Goal: Find specific page/section: Find specific page/section

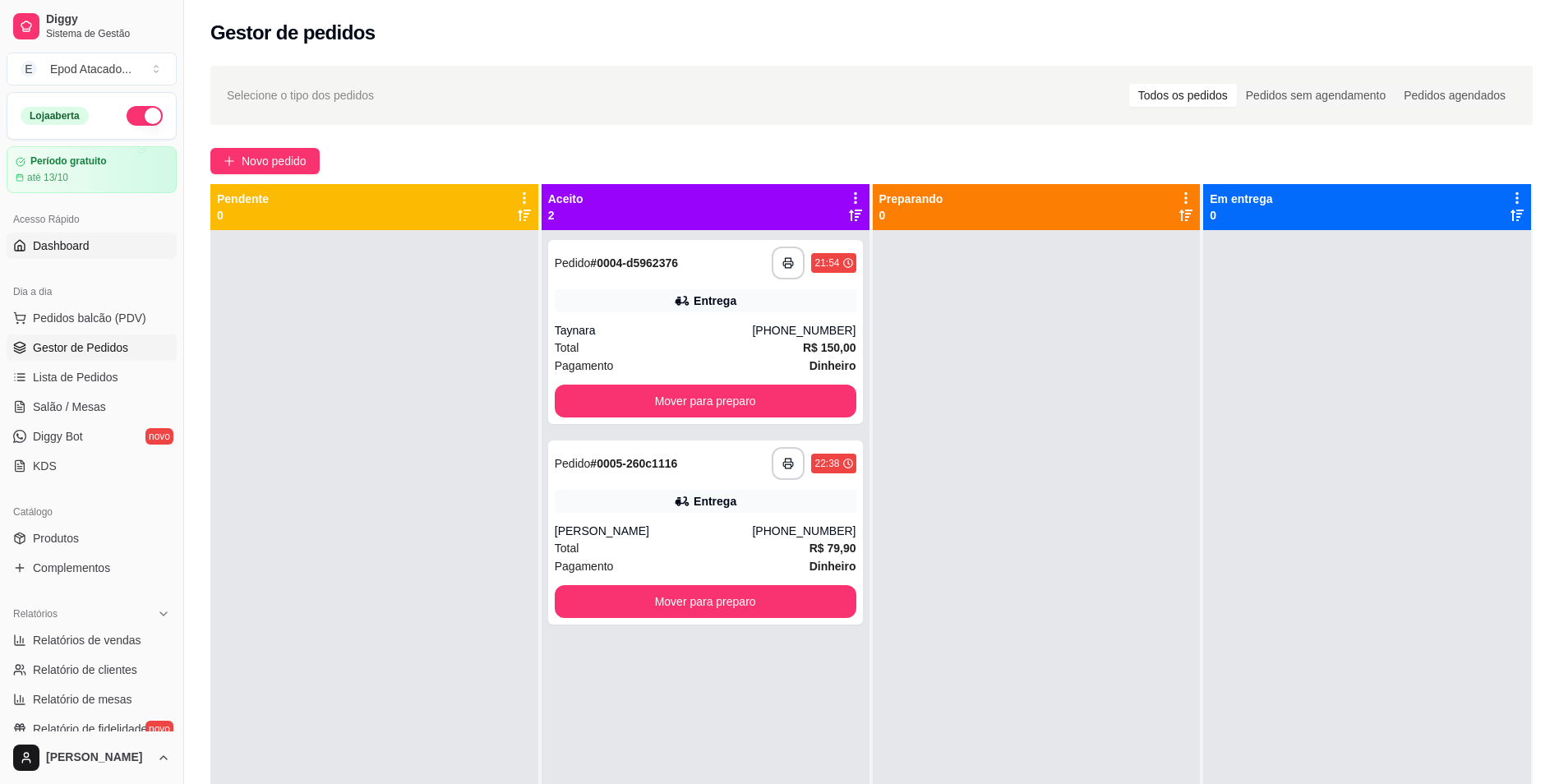
click at [55, 249] on span "Dashboard" at bounding box center [61, 245] width 57 height 16
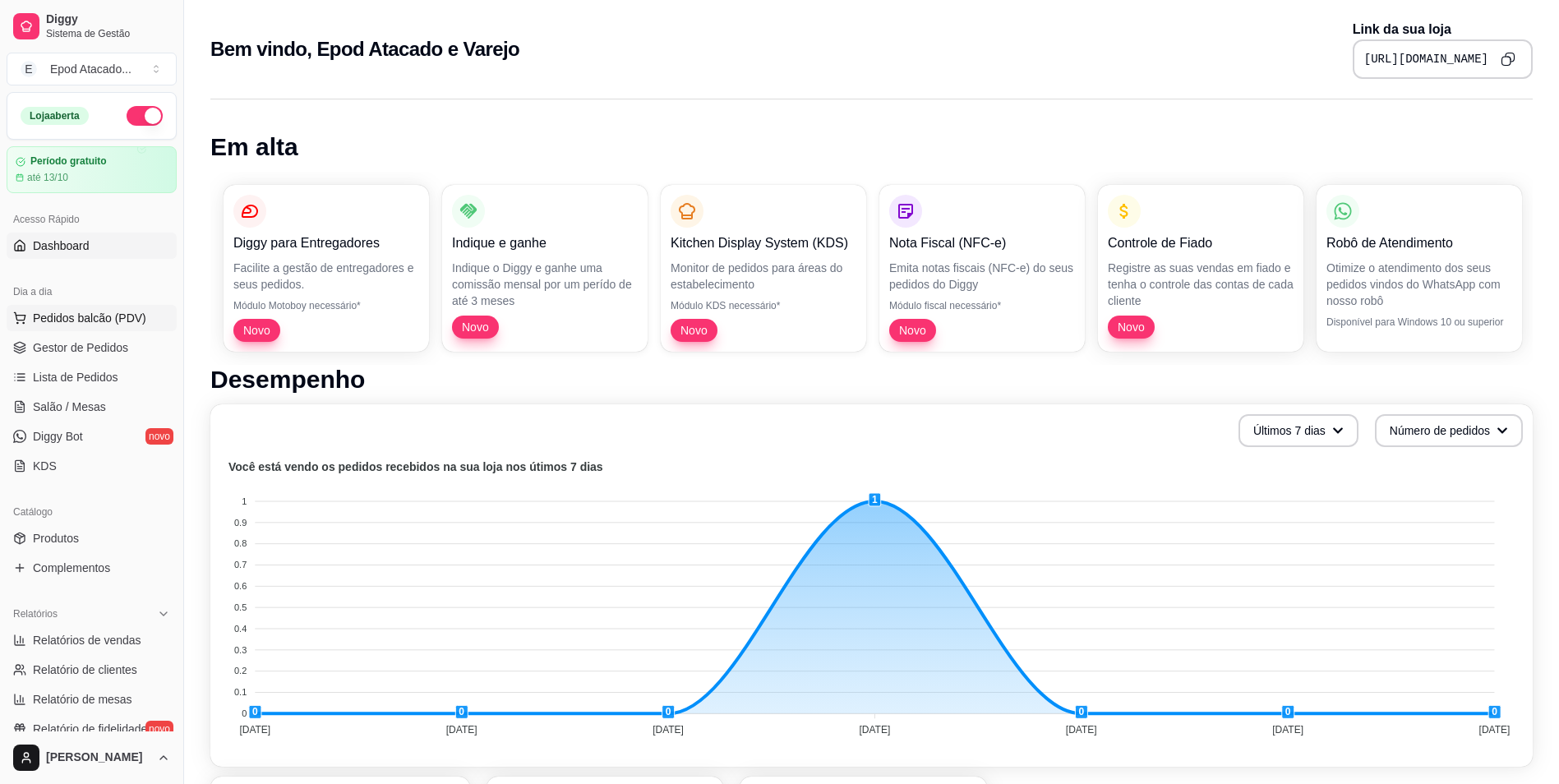
click at [79, 309] on button "Pedidos balcão (PDV)" at bounding box center [92, 318] width 170 height 26
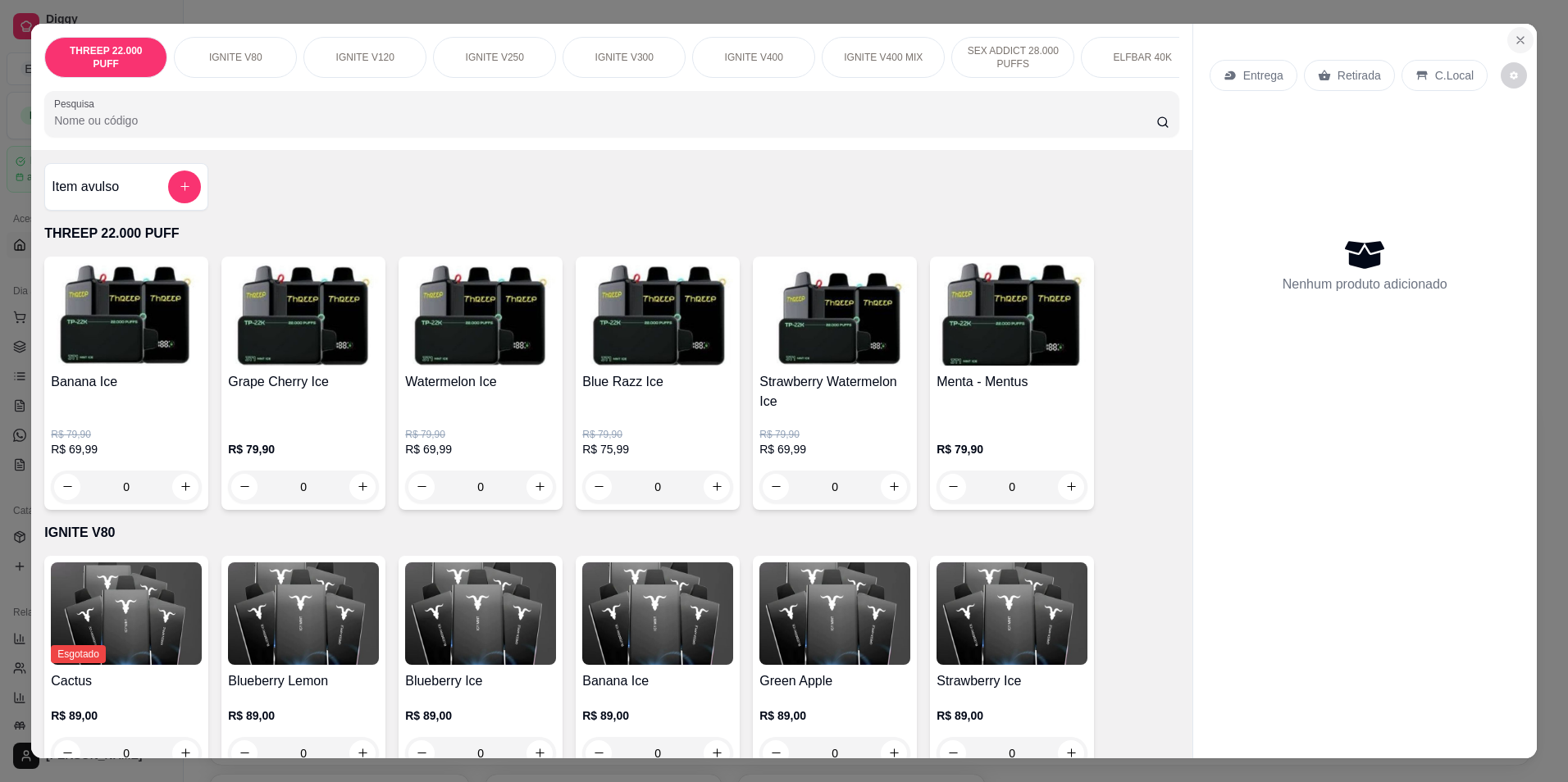
click at [1514, 34] on icon "Close" at bounding box center [1520, 40] width 13 height 13
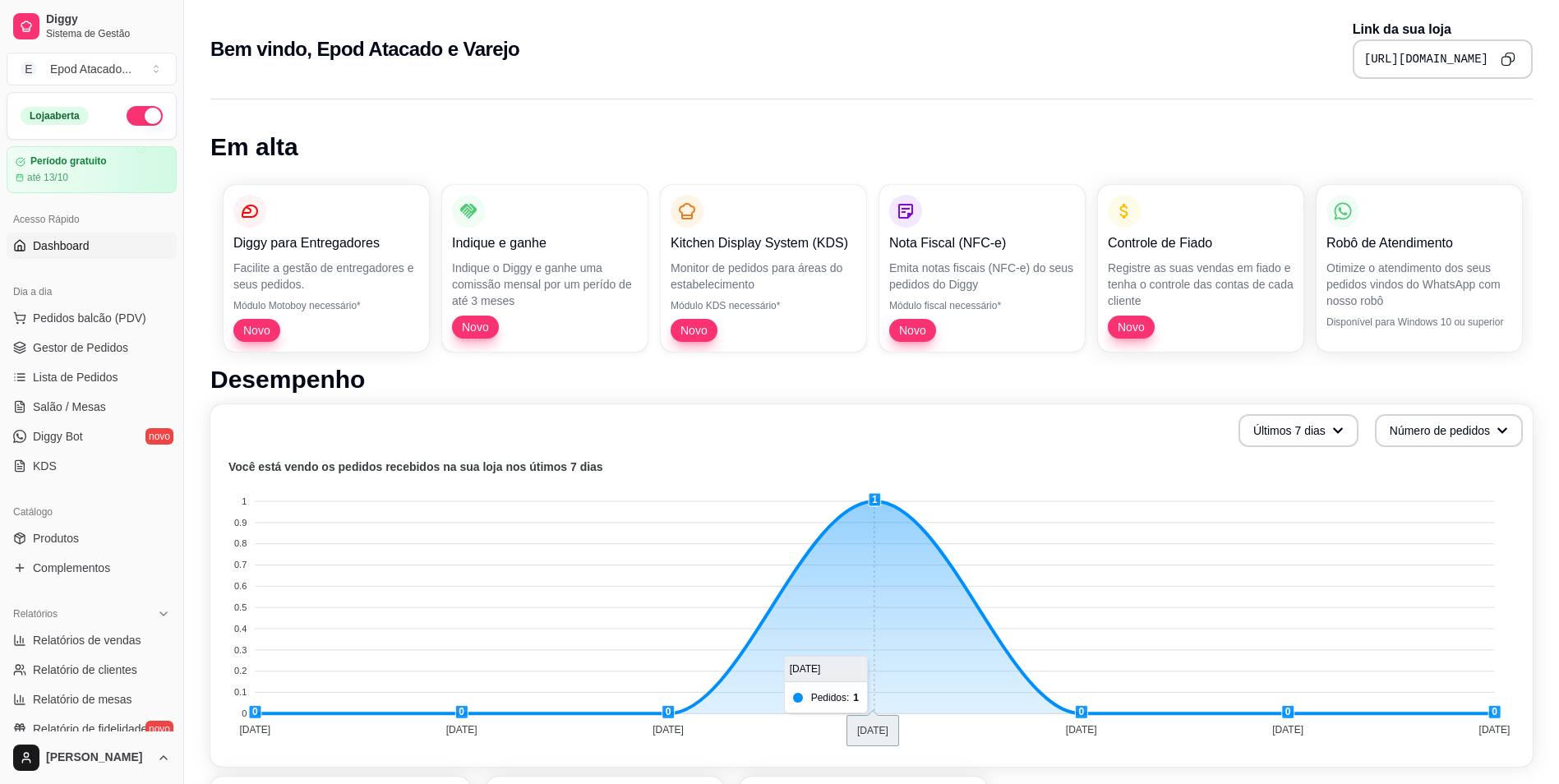
click at [943, 611] on foreignobject at bounding box center [871, 601] width 1302 height 288
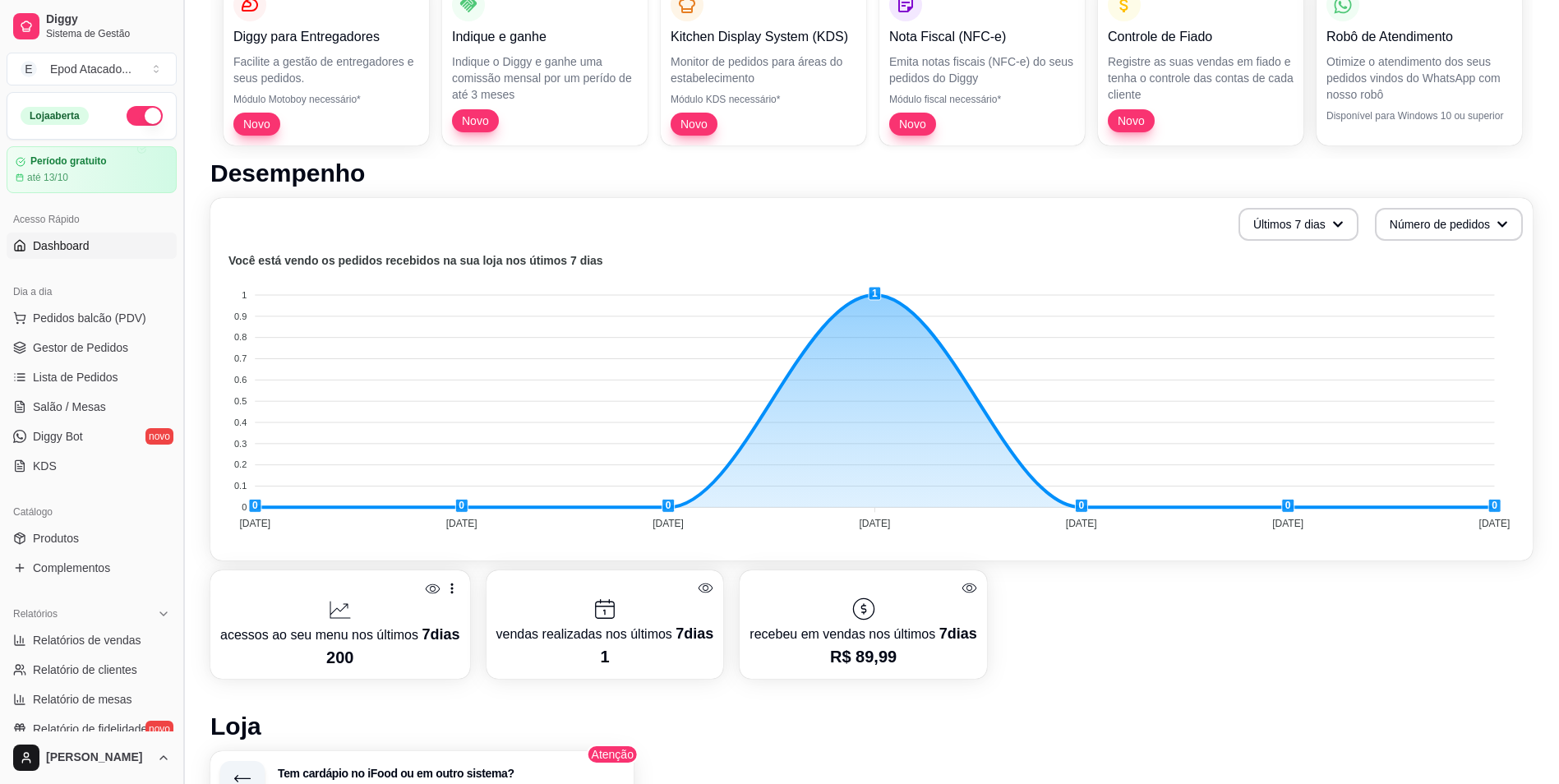
scroll to position [164, 0]
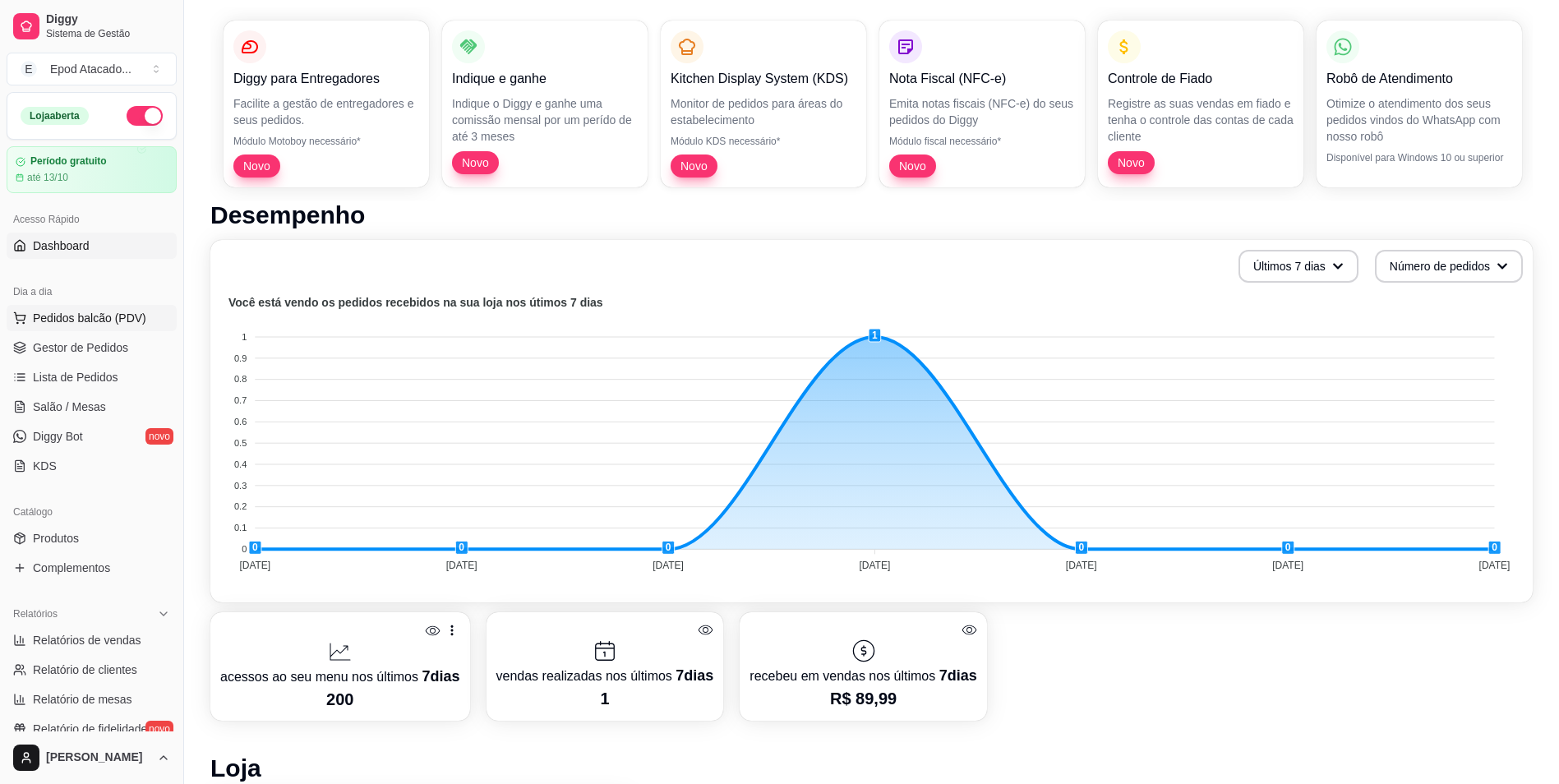
click at [63, 316] on span "Pedidos balcão (PDV)" at bounding box center [90, 318] width 114 height 16
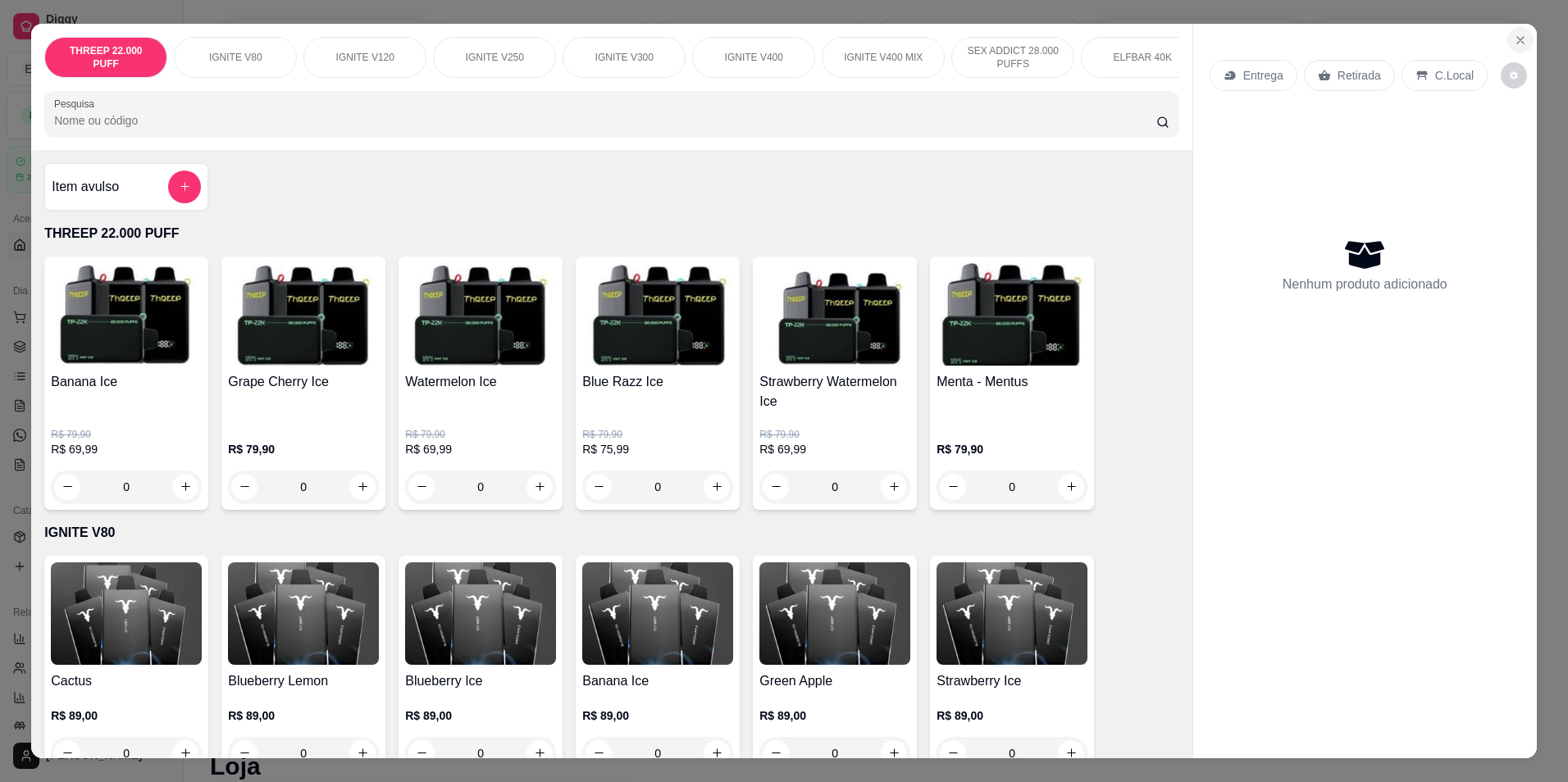
click at [1507, 33] on button "Close" at bounding box center [1520, 40] width 26 height 26
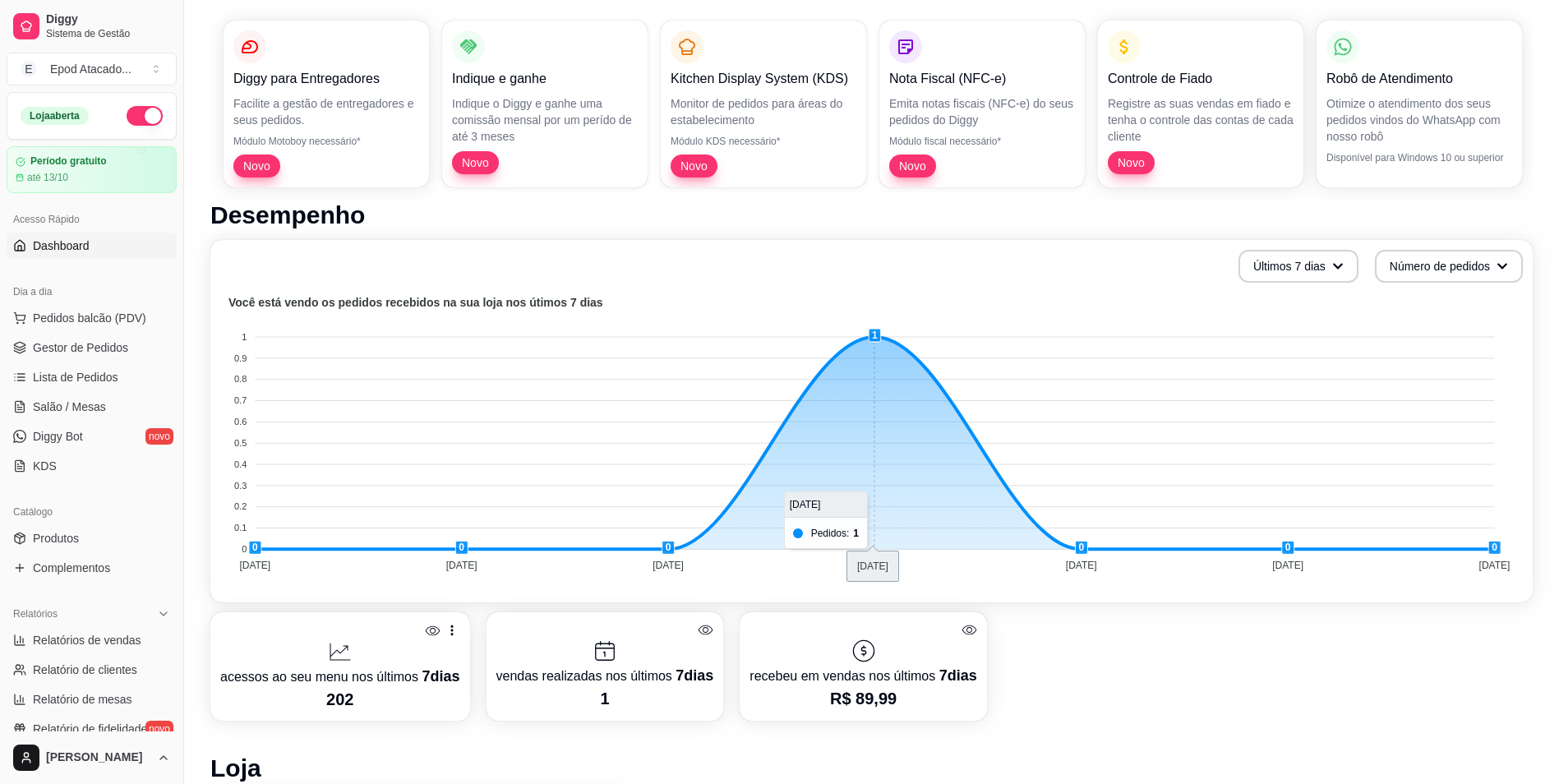
click at [848, 481] on foreignobject at bounding box center [871, 436] width 1302 height 288
click at [899, 657] on div at bounding box center [862, 651] width 227 height 26
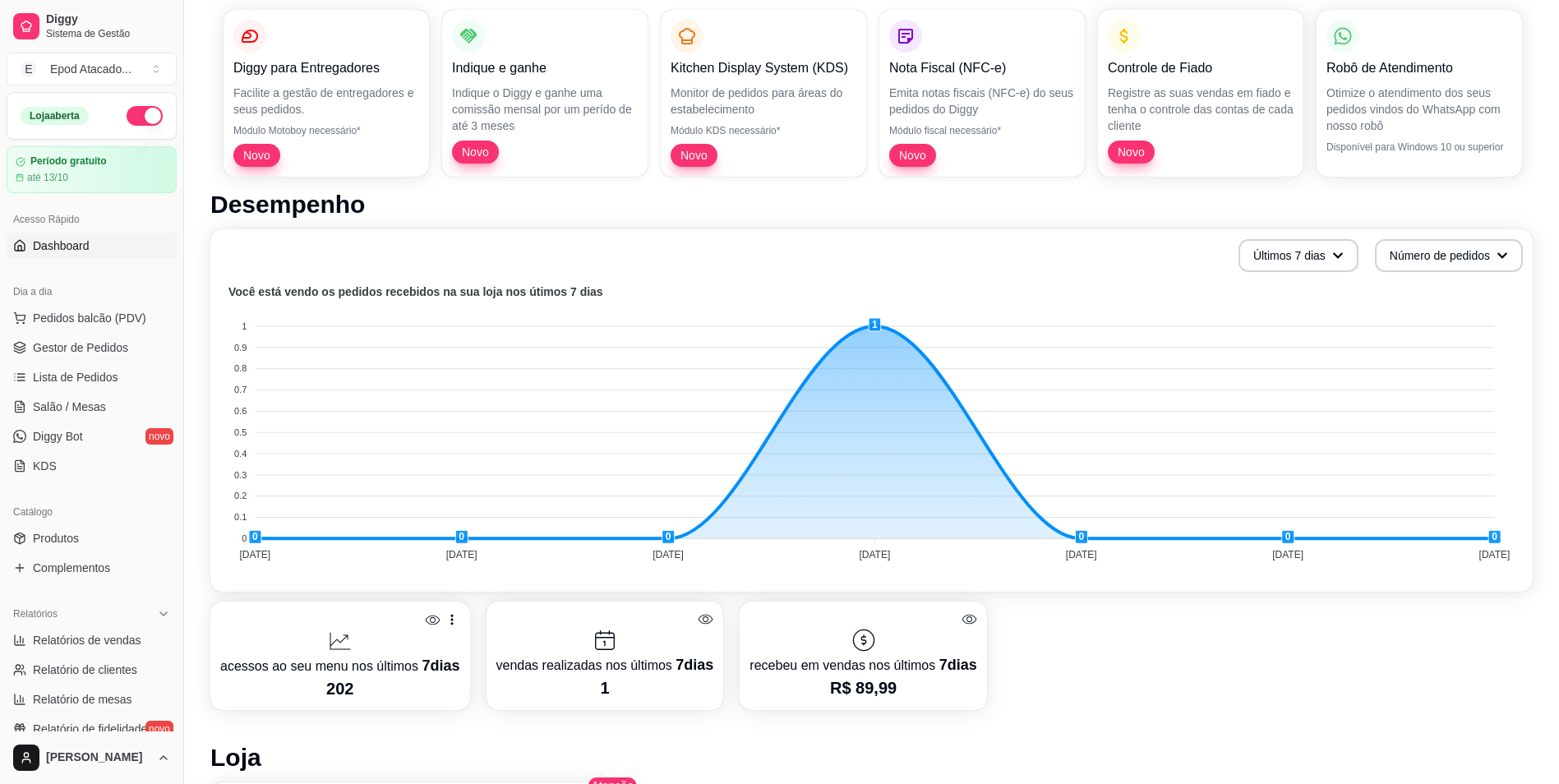
scroll to position [173, 0]
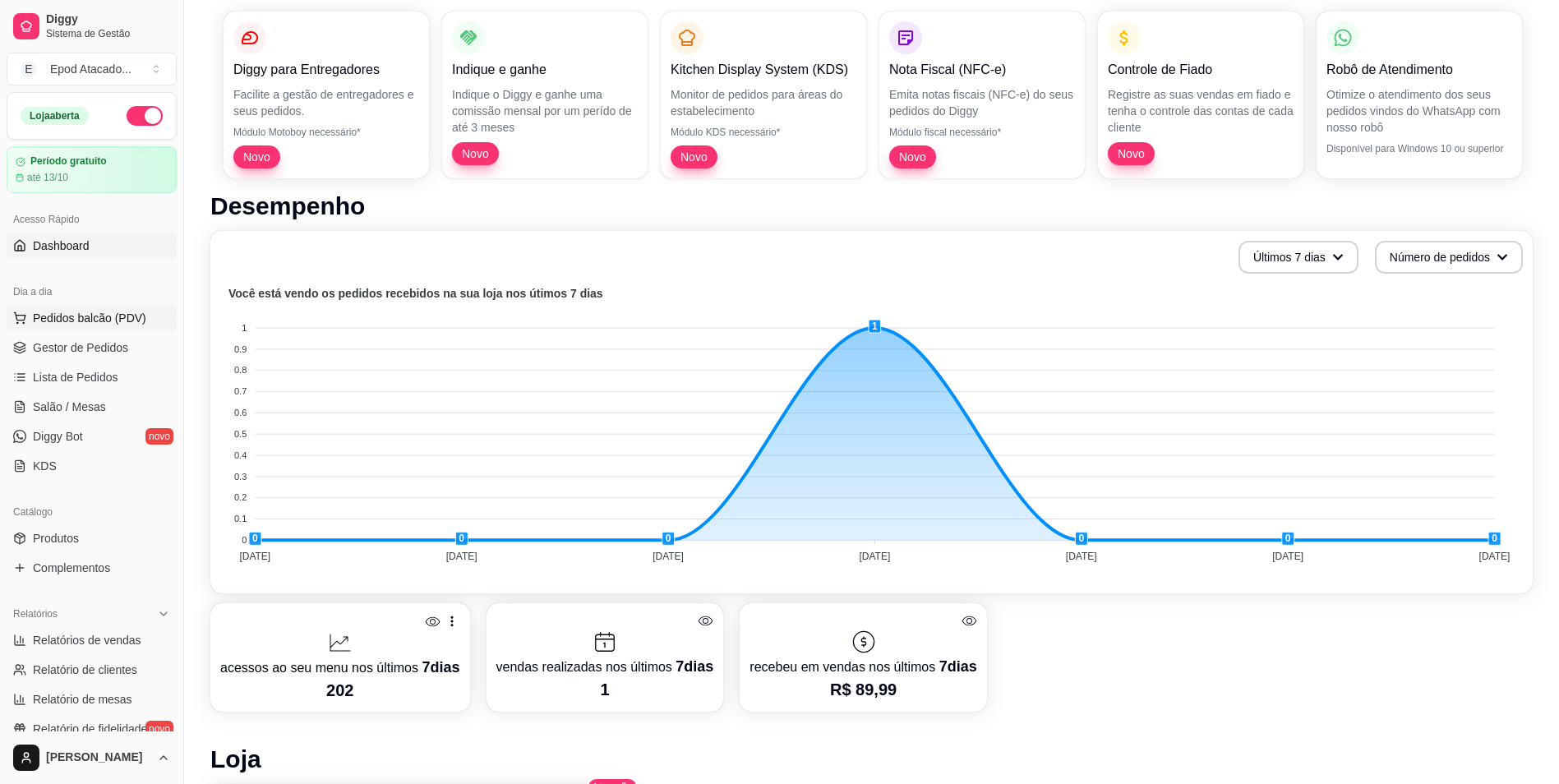
click at [71, 323] on span "Pedidos balcão (PDV)" at bounding box center [90, 318] width 114 height 16
